Goal: Communication & Community: Connect with others

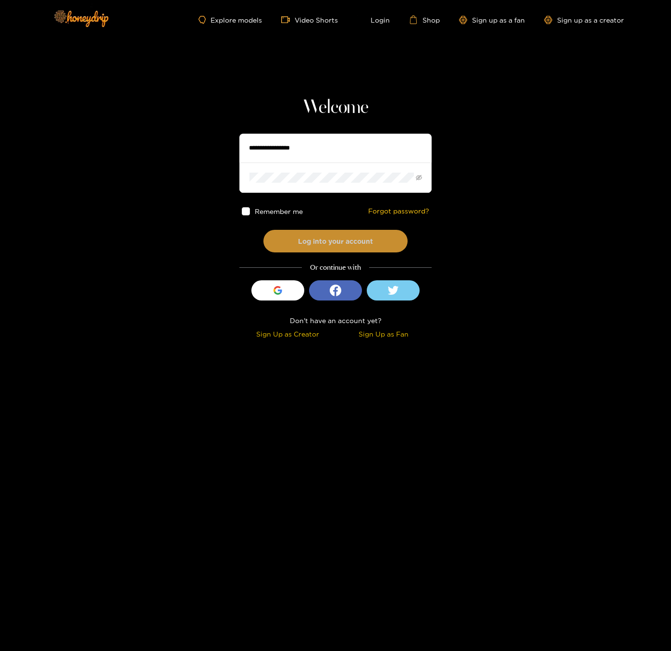
type input "******"
click at [318, 245] on button "Log into your account" at bounding box center [335, 241] width 144 height 23
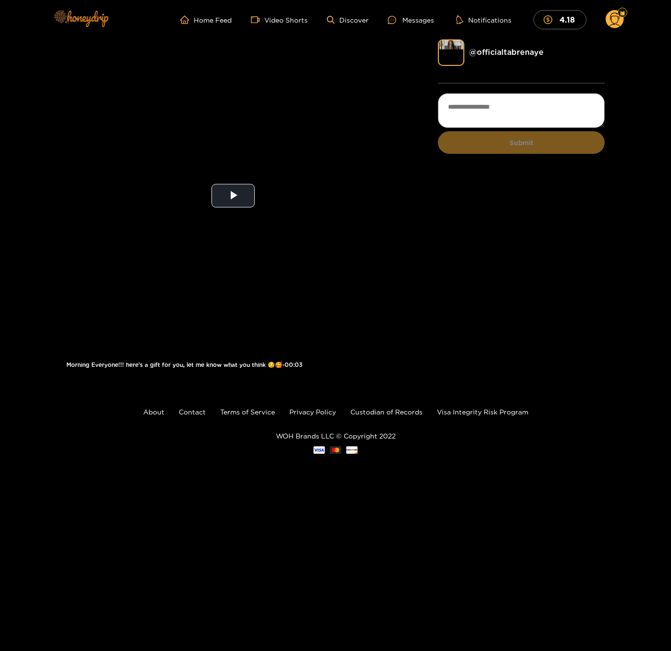
click at [85, 20] on img at bounding box center [80, 18] width 67 height 40
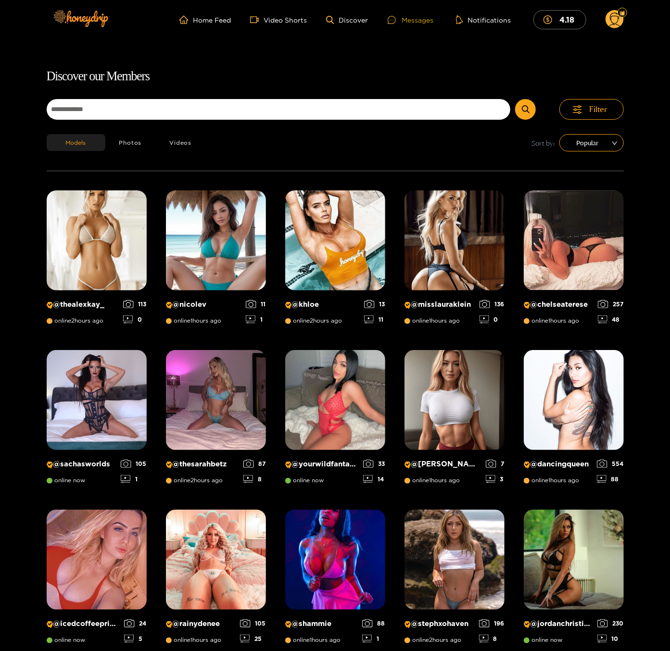
click at [410, 22] on div "Messages" at bounding box center [411, 19] width 46 height 11
